Goal: Task Accomplishment & Management: Manage account settings

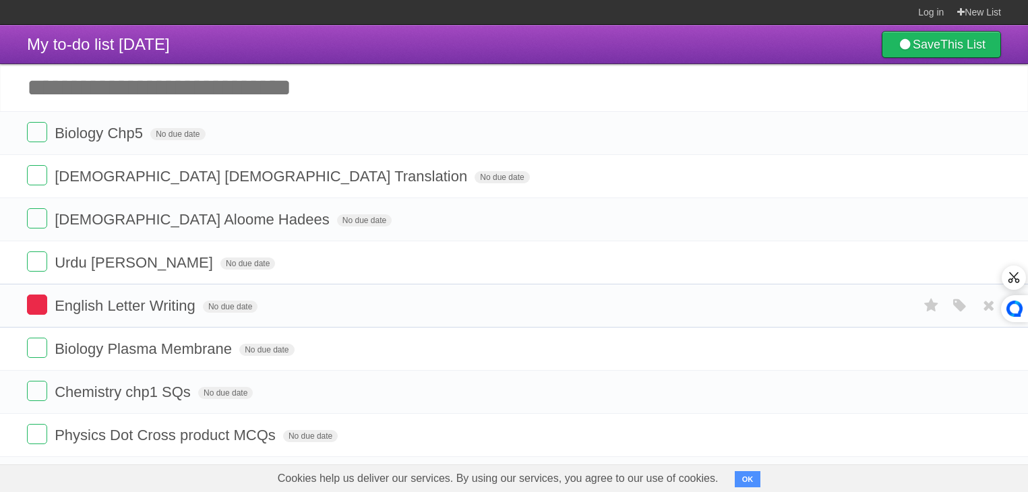
scroll to position [53, 0]
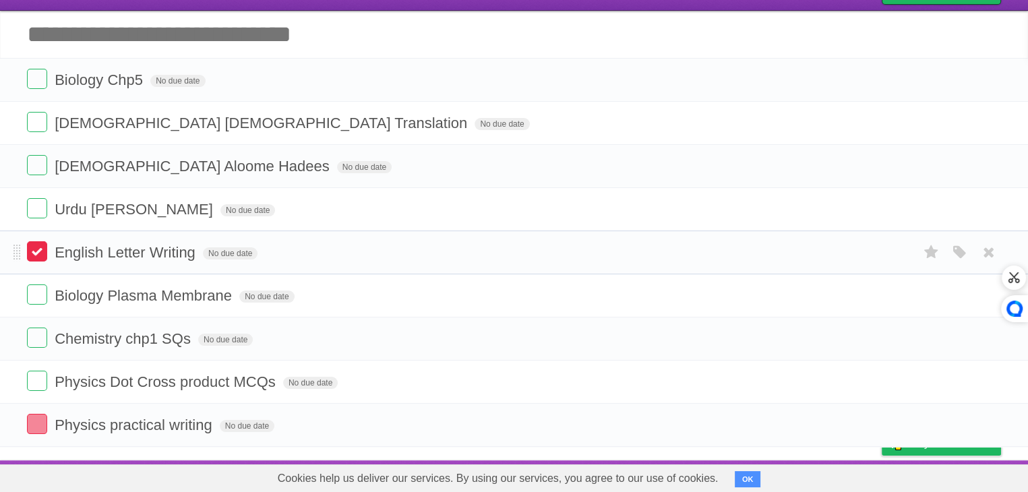
click at [30, 249] on label at bounding box center [37, 251] width 20 height 20
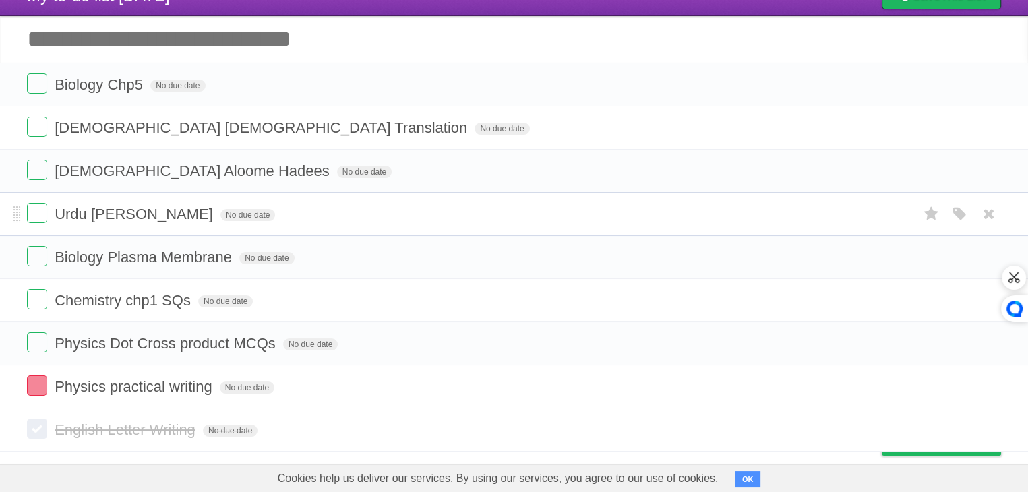
scroll to position [54, 0]
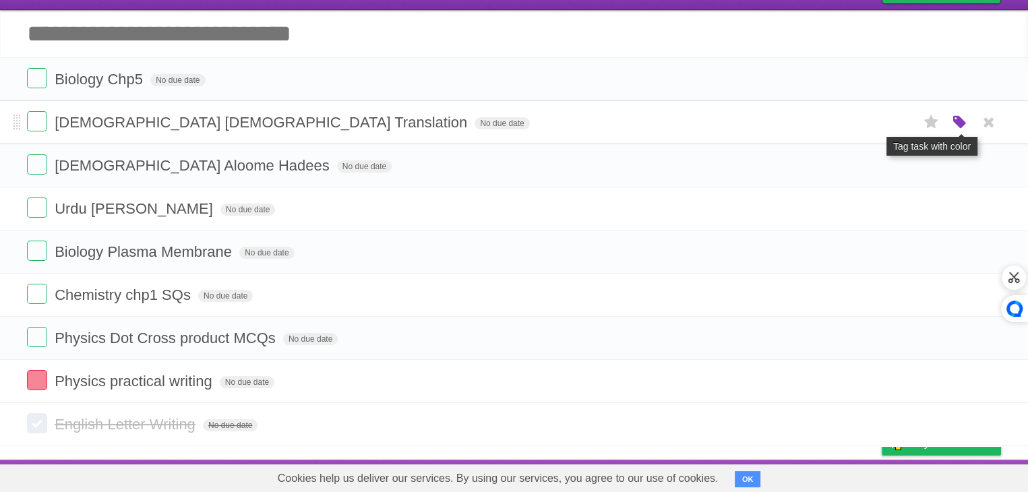
click at [965, 119] on icon "button" at bounding box center [960, 123] width 19 height 18
click at [879, 126] on label "Purple" at bounding box center [883, 122] width 15 height 15
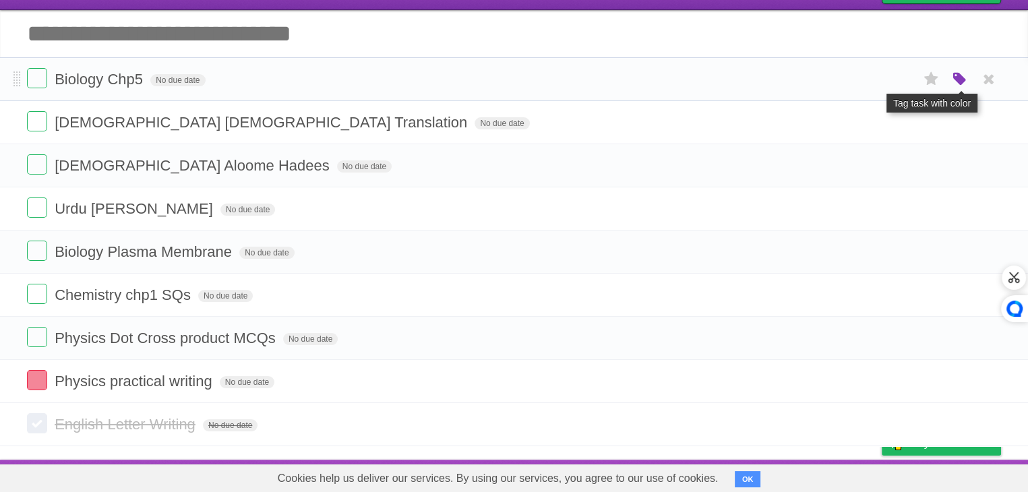
click at [964, 76] on icon "button" at bounding box center [960, 80] width 19 height 18
click at [882, 84] on label "Purple" at bounding box center [883, 78] width 15 height 15
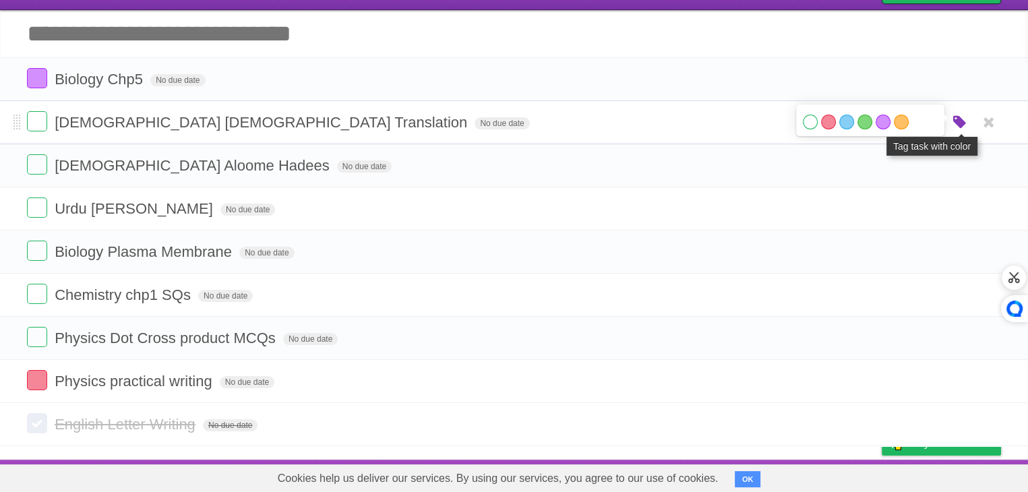
click at [959, 123] on icon "button" at bounding box center [960, 123] width 19 height 18
click at [878, 122] on label "Purple" at bounding box center [883, 122] width 15 height 15
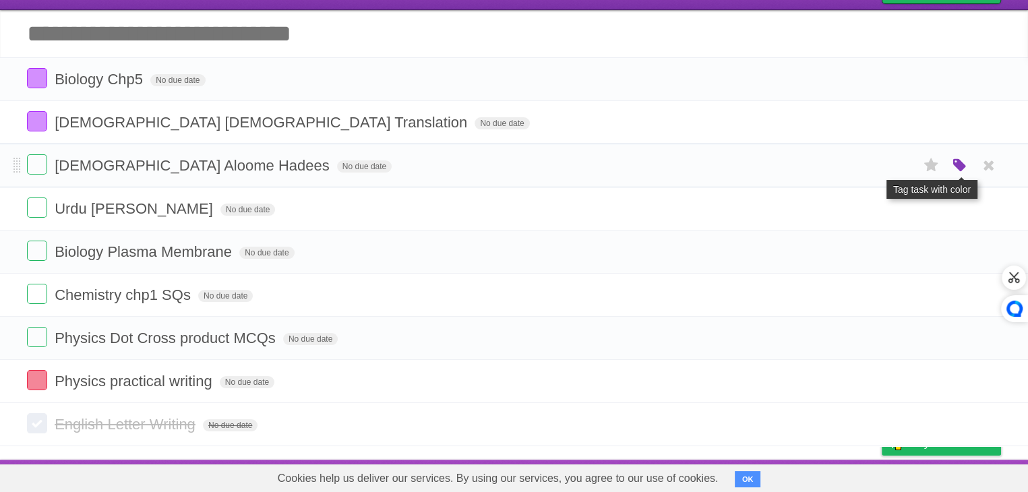
click at [959, 165] on icon "button" at bounding box center [960, 166] width 19 height 18
click at [882, 162] on label "Purple" at bounding box center [883, 165] width 15 height 15
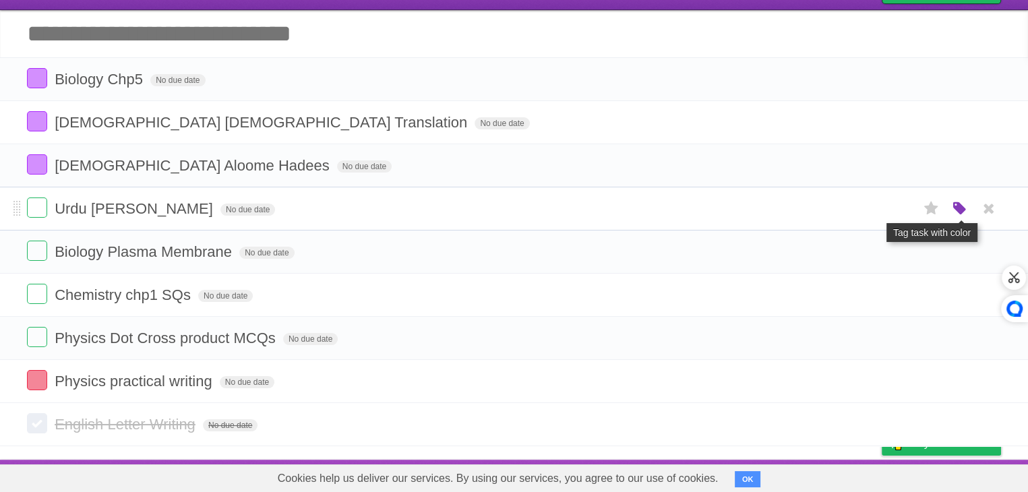
click at [955, 205] on icon "button" at bounding box center [960, 209] width 19 height 18
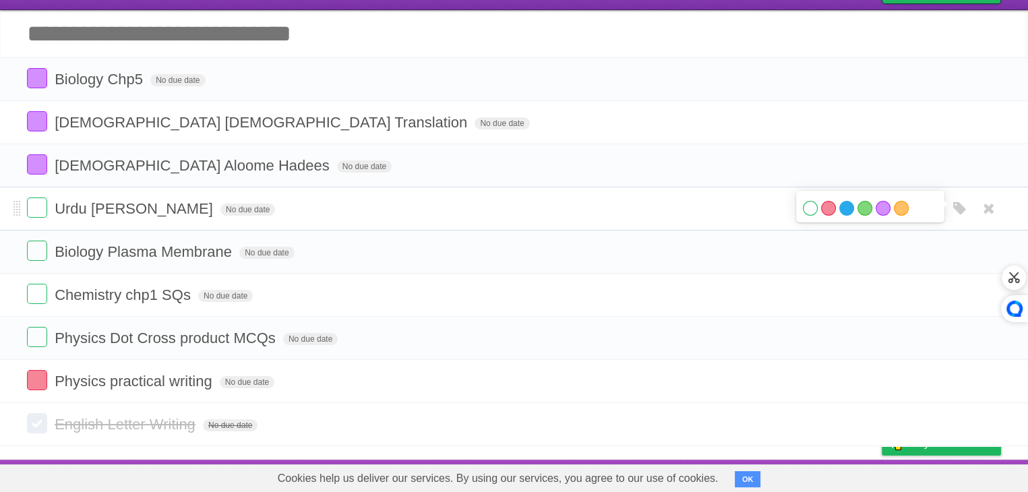
click at [847, 206] on label "Blue" at bounding box center [846, 208] width 15 height 15
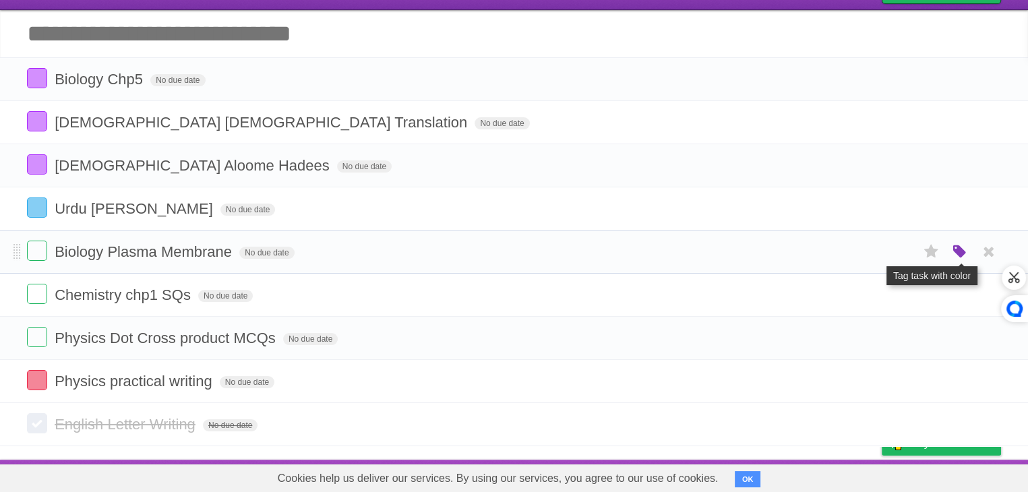
click at [955, 243] on icon "button" at bounding box center [960, 252] width 19 height 18
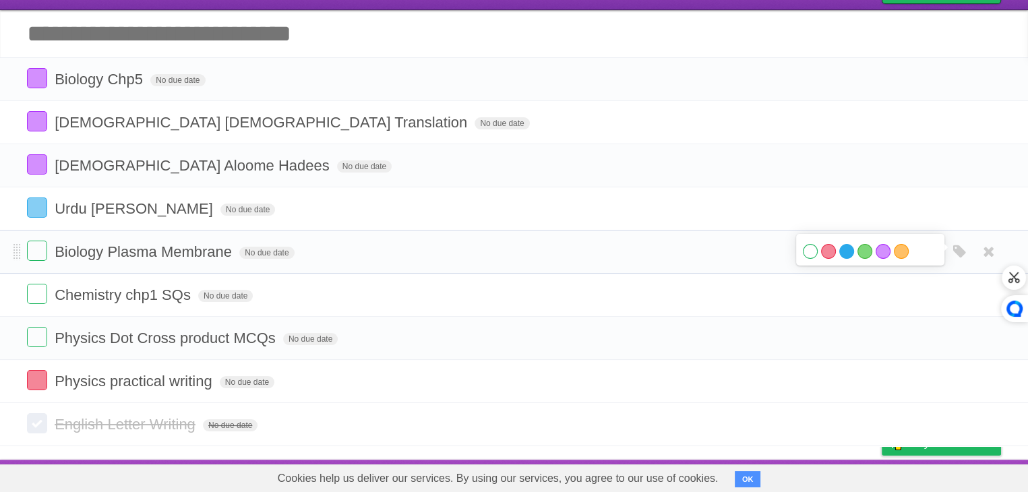
click at [847, 251] on label "Blue" at bounding box center [846, 251] width 15 height 15
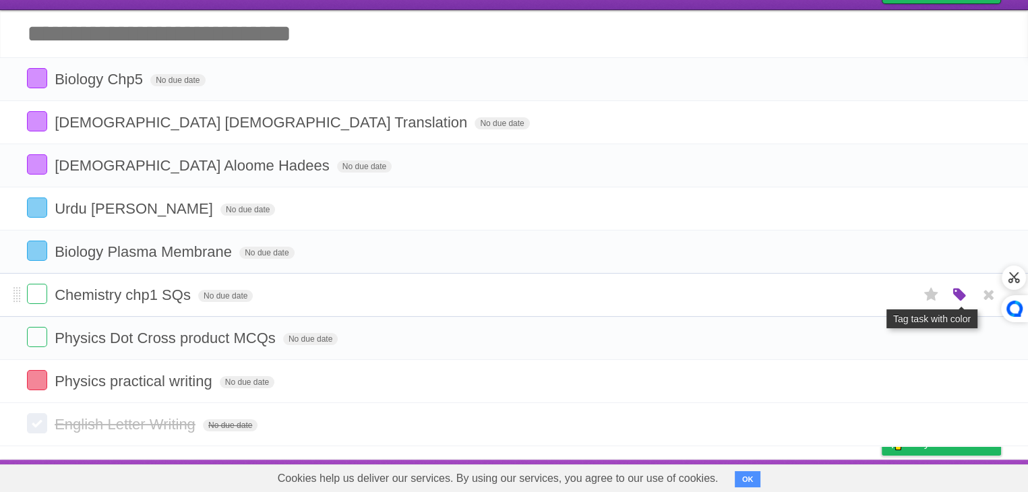
click at [956, 291] on icon "button" at bounding box center [960, 296] width 19 height 18
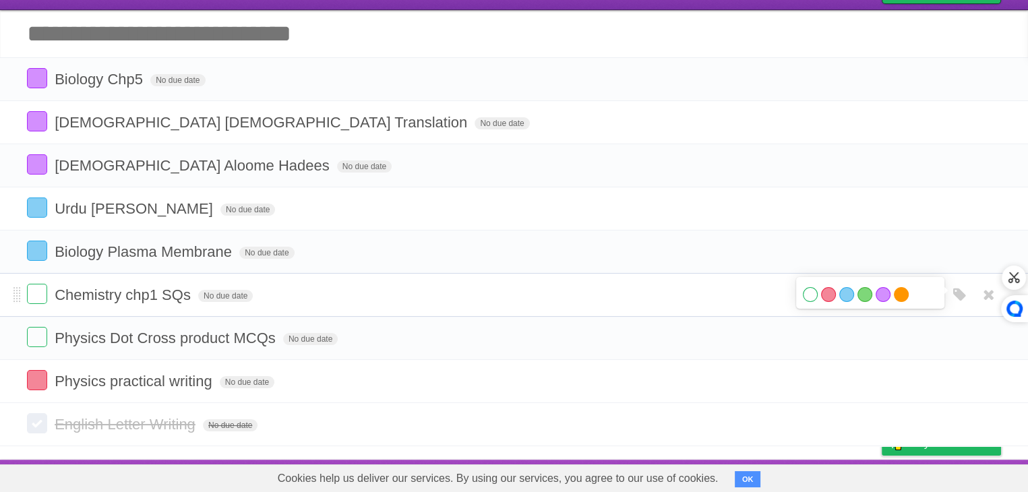
click at [896, 299] on label "Orange" at bounding box center [901, 294] width 15 height 15
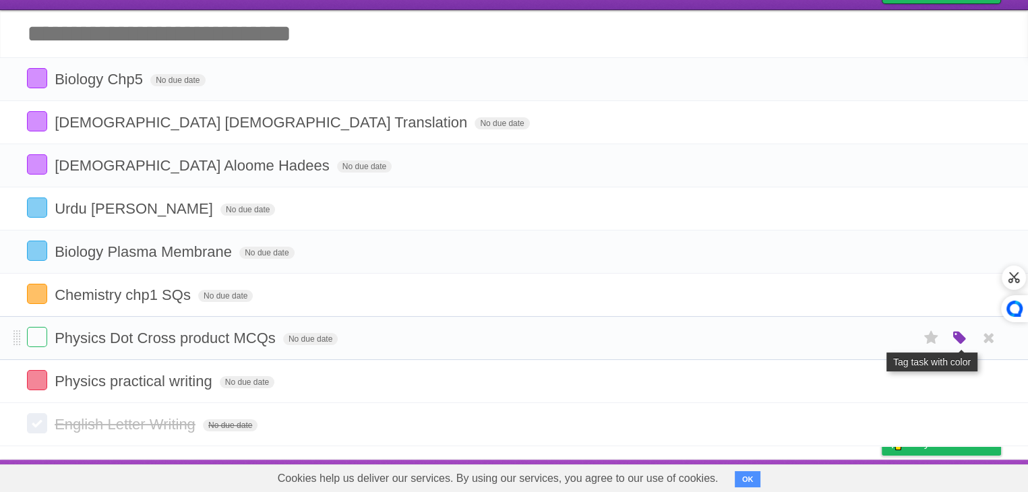
click at [959, 340] on icon "button" at bounding box center [960, 339] width 19 height 18
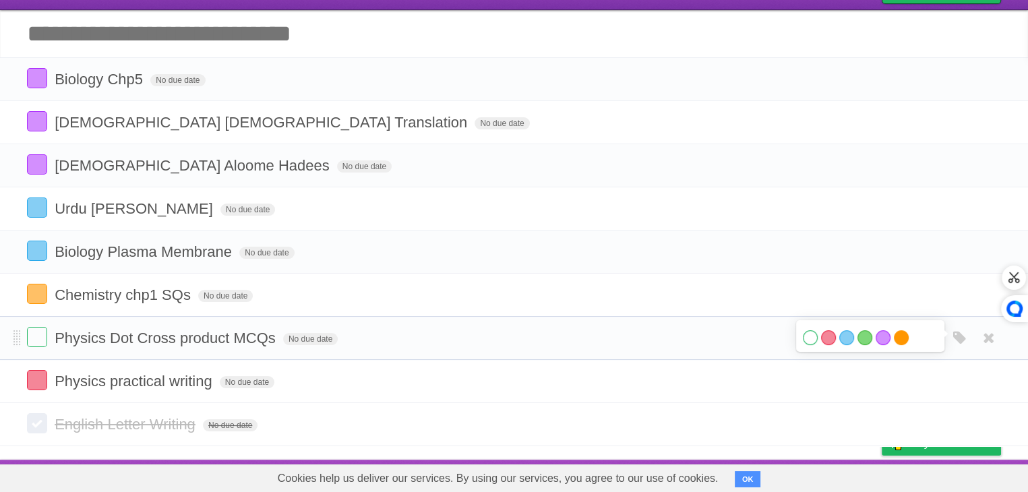
click at [900, 338] on label "Orange" at bounding box center [901, 337] width 15 height 15
